Goal: Task Accomplishment & Management: Manage account settings

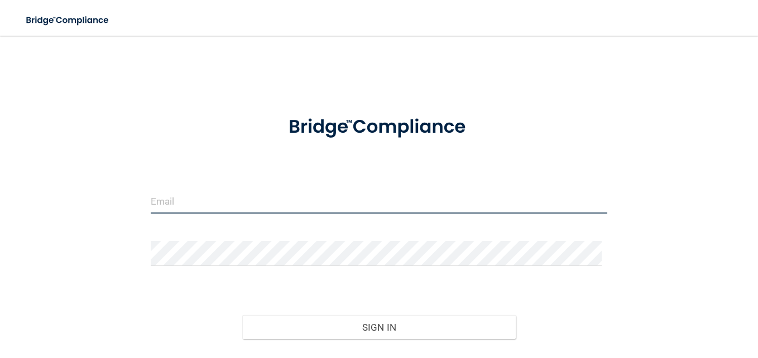
click at [308, 212] on input "email" at bounding box center [379, 201] width 457 height 25
type input "kmvply@yahoo.com"
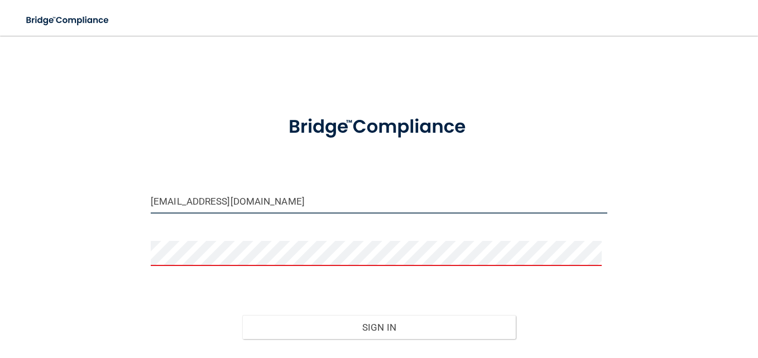
drag, startPoint x: 270, startPoint y: 202, endPoint x: 1, endPoint y: 118, distance: 282.4
click at [1, 118] on main "kmvply@yahoo.com Invalid email/password. You don't have permission to access th…" at bounding box center [379, 197] width 758 height 323
type input "[EMAIL_ADDRESS][DOMAIN_NAME]"
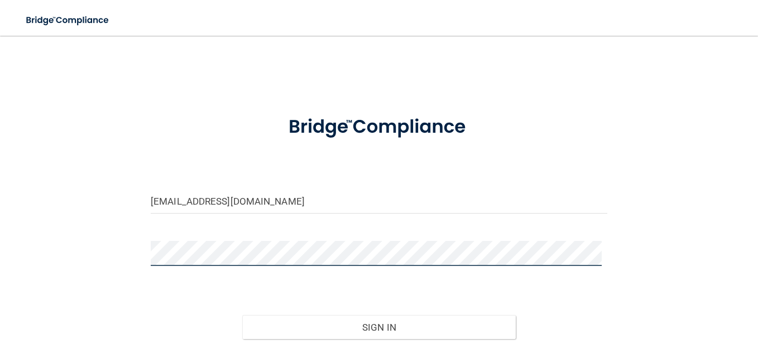
click at [242, 315] on button "Sign In" at bounding box center [379, 327] width 274 height 25
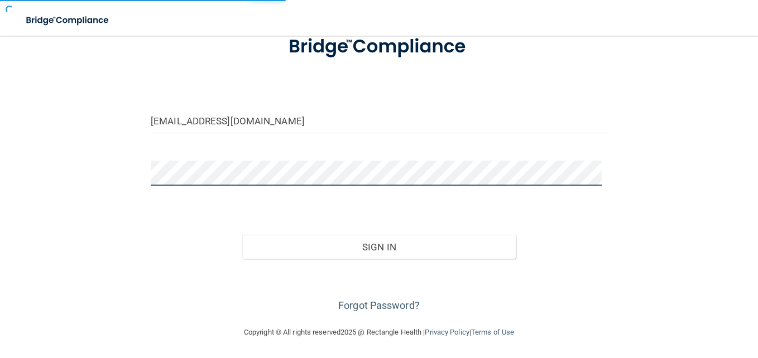
scroll to position [81, 0]
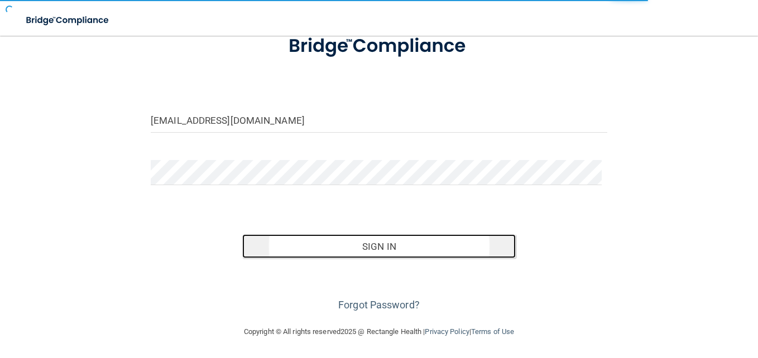
click at [401, 254] on button "Sign In" at bounding box center [379, 247] width 274 height 25
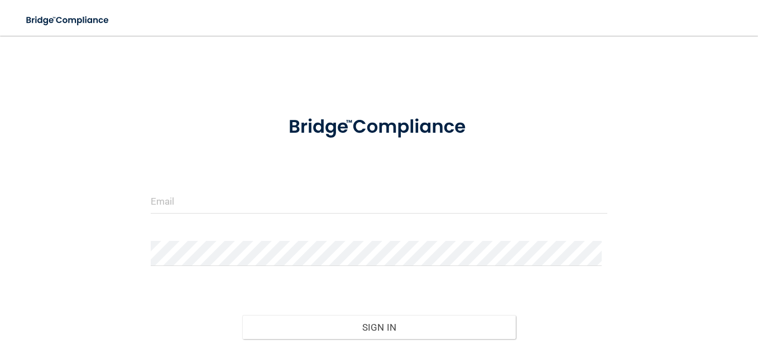
click at [363, 184] on form "Invalid email/password. You don't have permission to access that page. Sign In …" at bounding box center [379, 249] width 457 height 293
click at [361, 193] on input "email" at bounding box center [379, 201] width 457 height 25
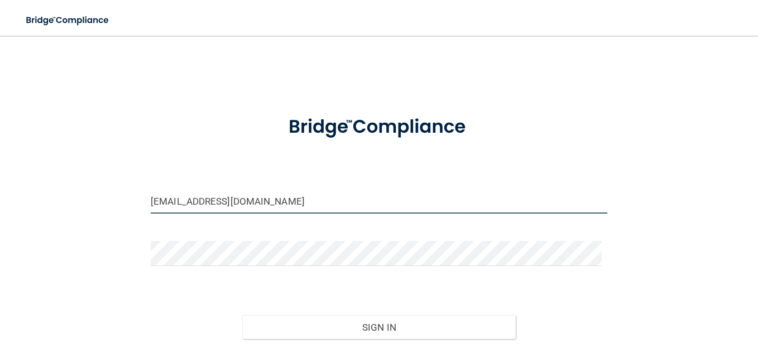
type input "[EMAIL_ADDRESS][DOMAIN_NAME]"
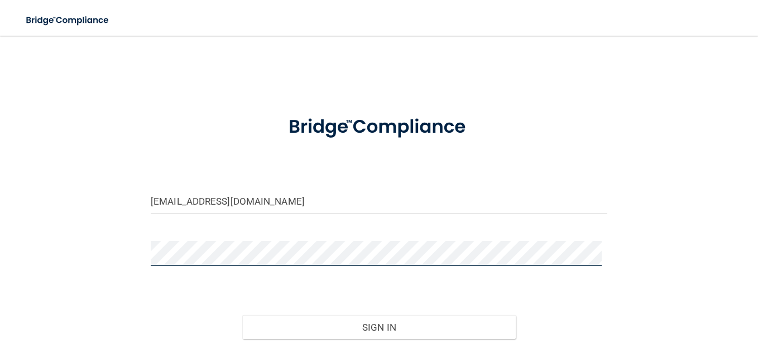
click at [242, 315] on button "Sign In" at bounding box center [379, 327] width 274 height 25
